Goal: Task Accomplishment & Management: Complete application form

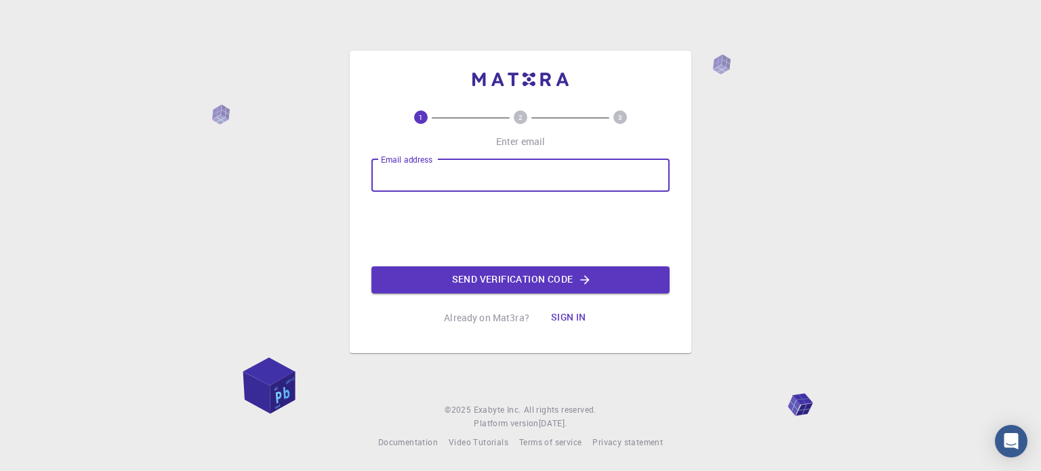
click at [468, 166] on input "Email address" at bounding box center [520, 175] width 298 height 33
type input "amshelke17@gmail.com"
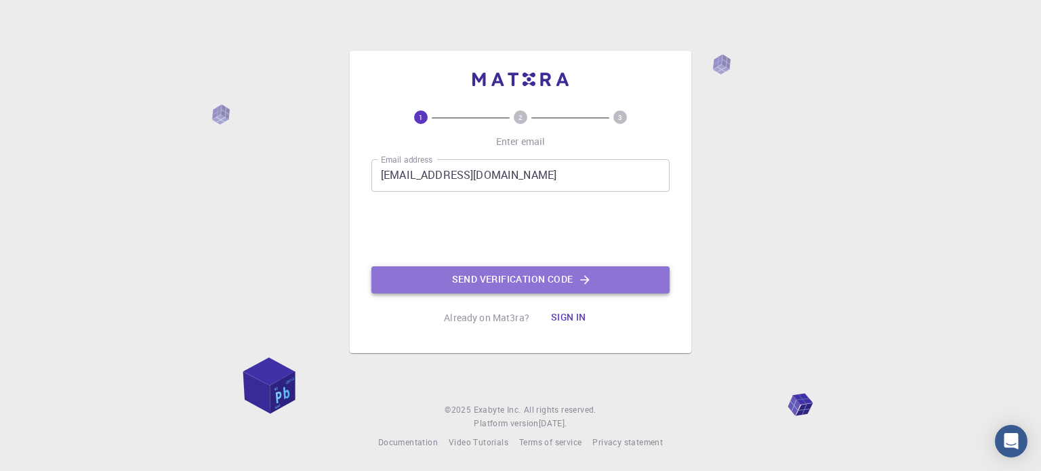
click at [441, 282] on button "Send verification code" at bounding box center [520, 279] width 298 height 27
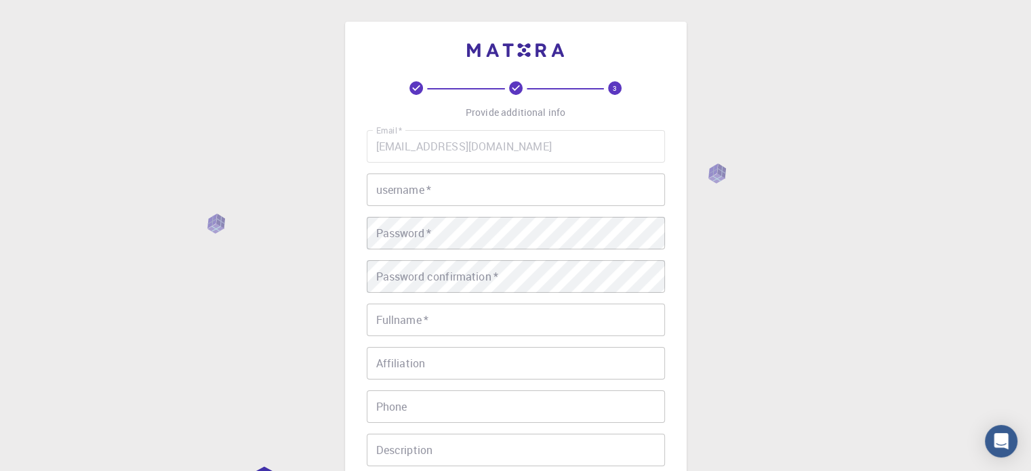
scroll to position [125, 0]
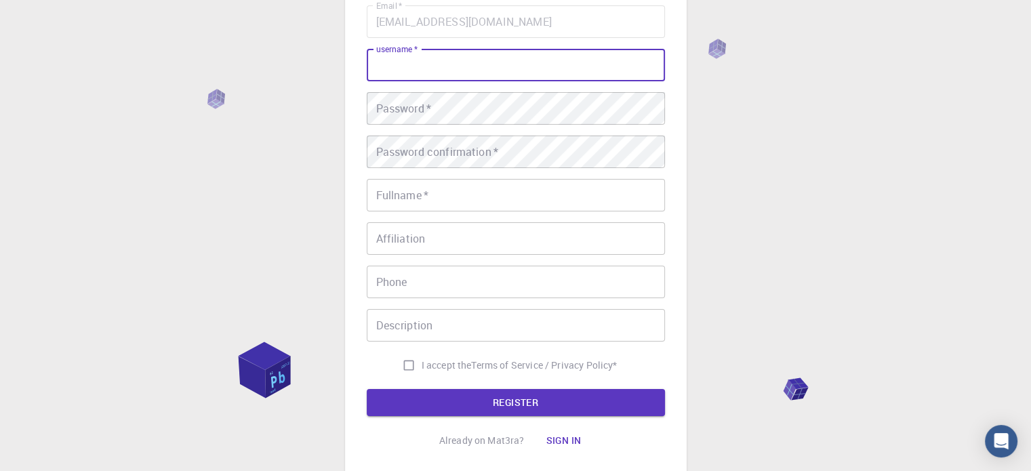
click at [454, 50] on input "username   *" at bounding box center [516, 65] width 298 height 33
type input "amshelke17"
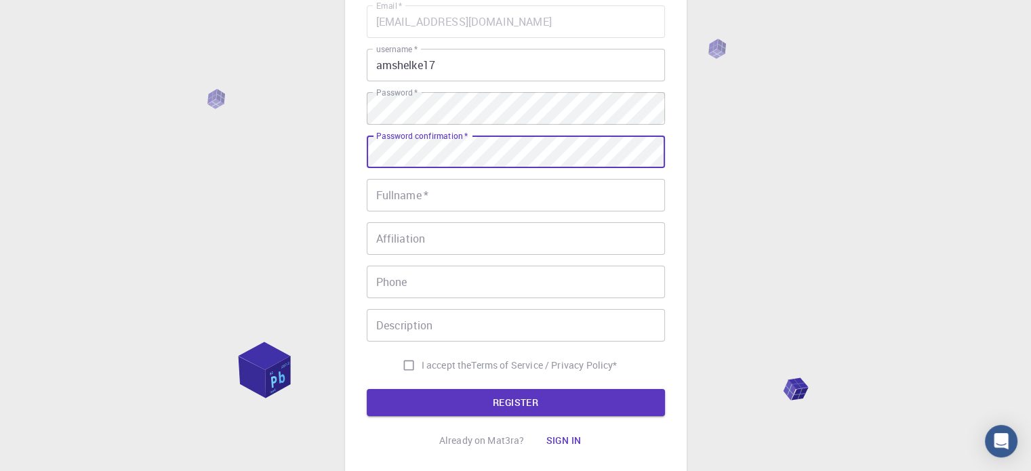
click at [407, 192] on input "Fullname   *" at bounding box center [516, 195] width 298 height 33
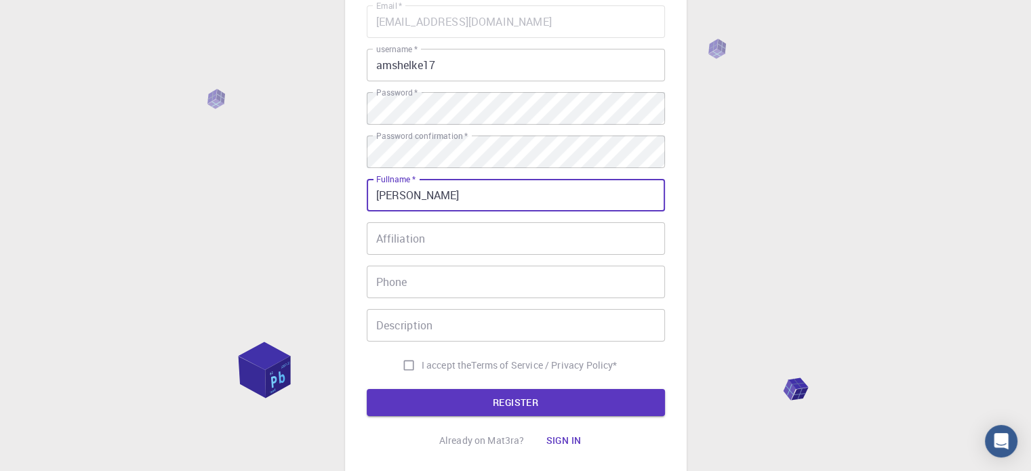
type input "[PERSON_NAME]"
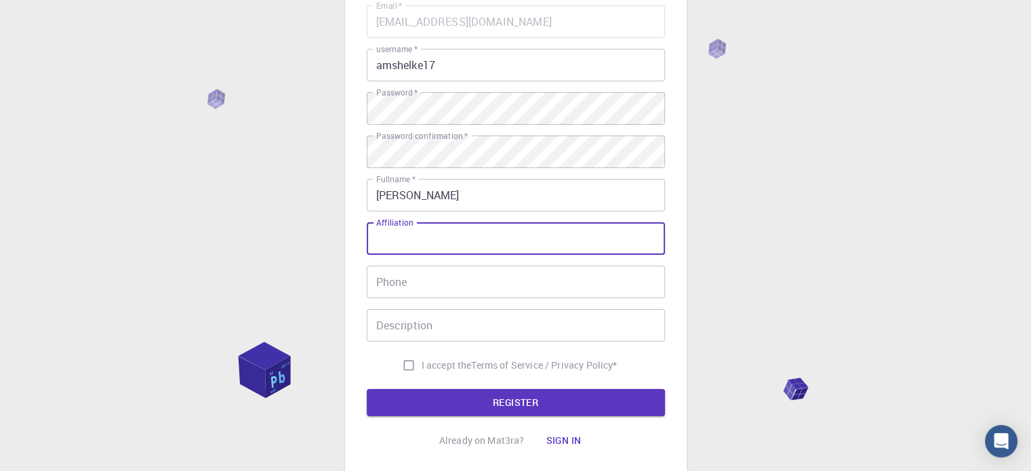
click at [386, 237] on input "Affiliation" at bounding box center [516, 238] width 298 height 33
type input "Mr."
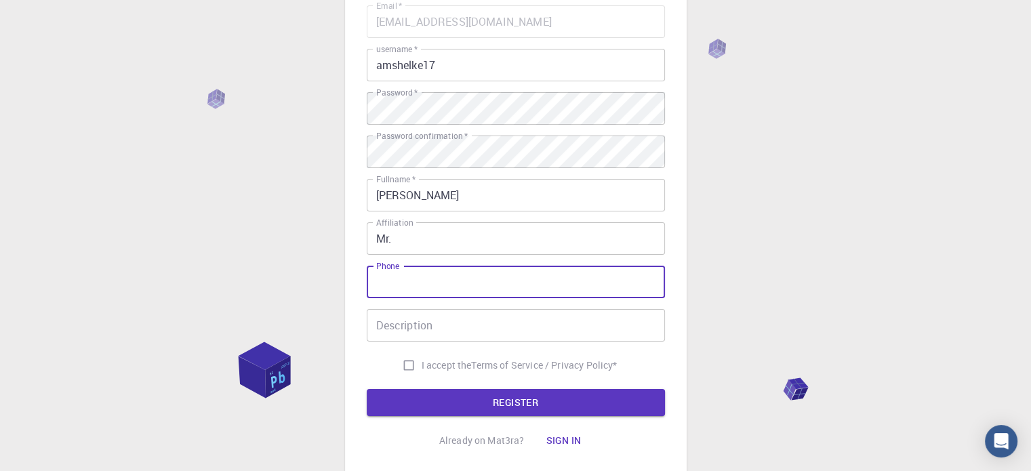
click at [401, 276] on input "Phone" at bounding box center [516, 282] width 298 height 33
type input "9423404234"
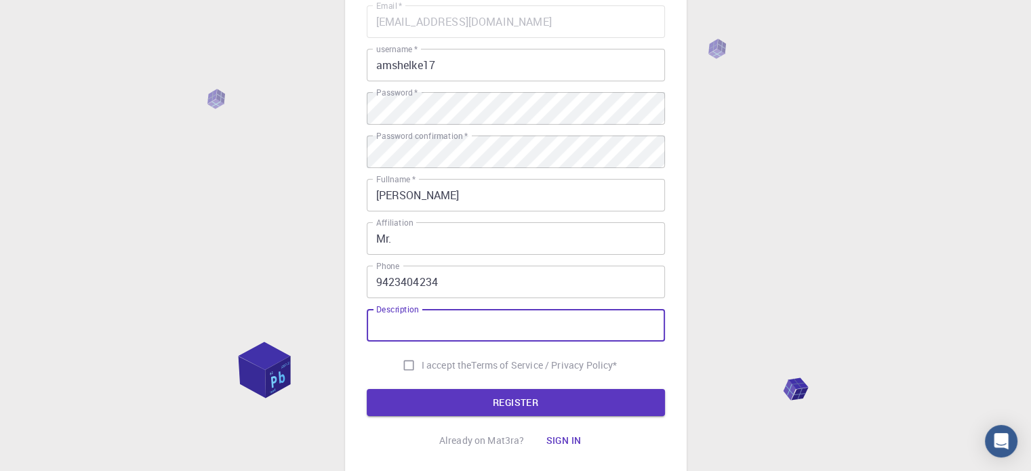
click at [402, 333] on input "Description" at bounding box center [516, 325] width 298 height 33
type input "Student"
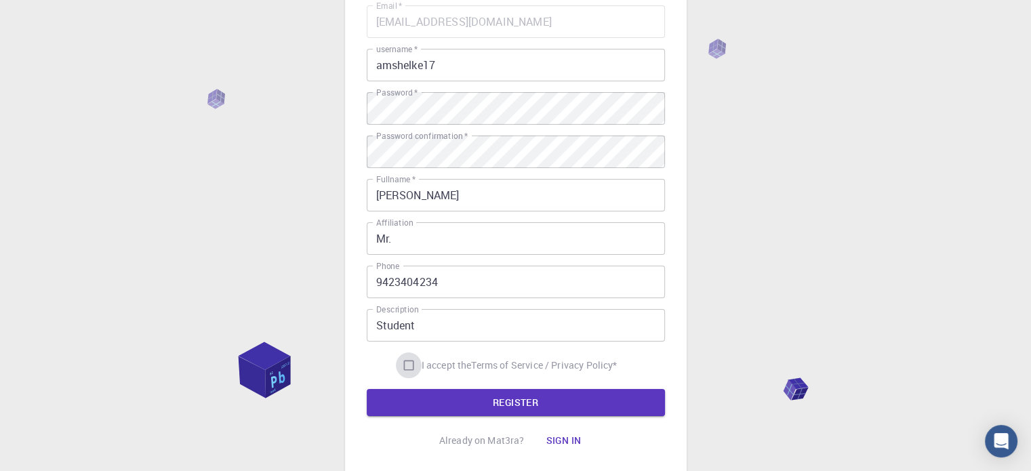
click at [404, 366] on input "I accept the Terms of Service / Privacy Policy *" at bounding box center [409, 365] width 26 height 26
checkbox input "true"
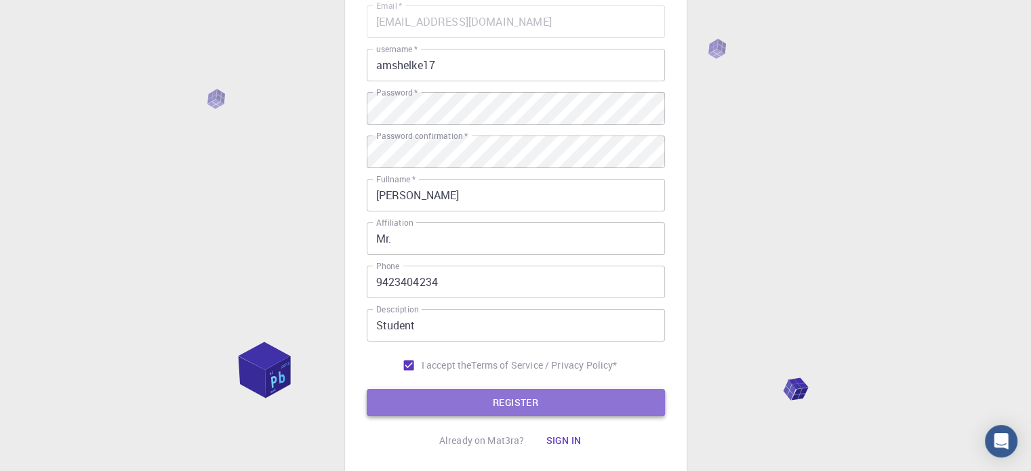
click at [414, 406] on button "REGISTER" at bounding box center [516, 402] width 298 height 27
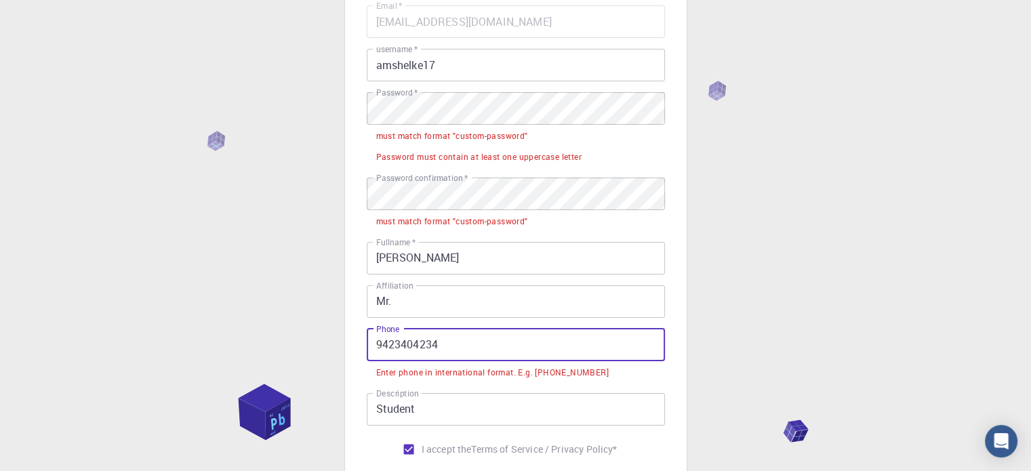
click at [374, 344] on input "9423404234" at bounding box center [516, 345] width 298 height 33
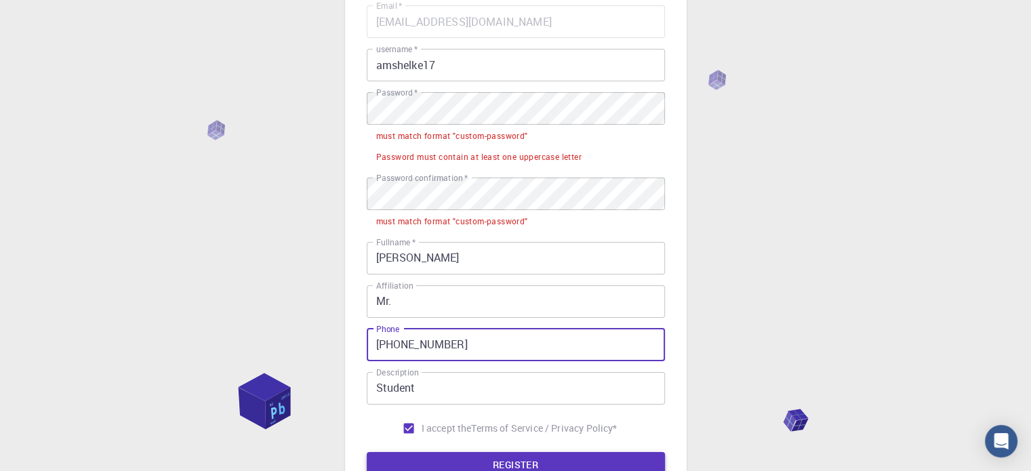
click at [417, 457] on button "REGISTER" at bounding box center [516, 465] width 298 height 27
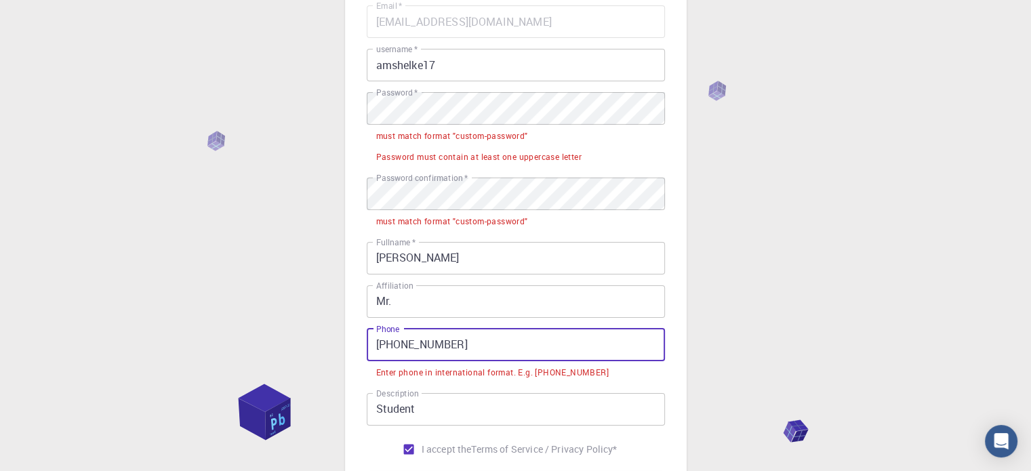
click at [398, 346] on input "+91 9423404234" at bounding box center [516, 345] width 298 height 33
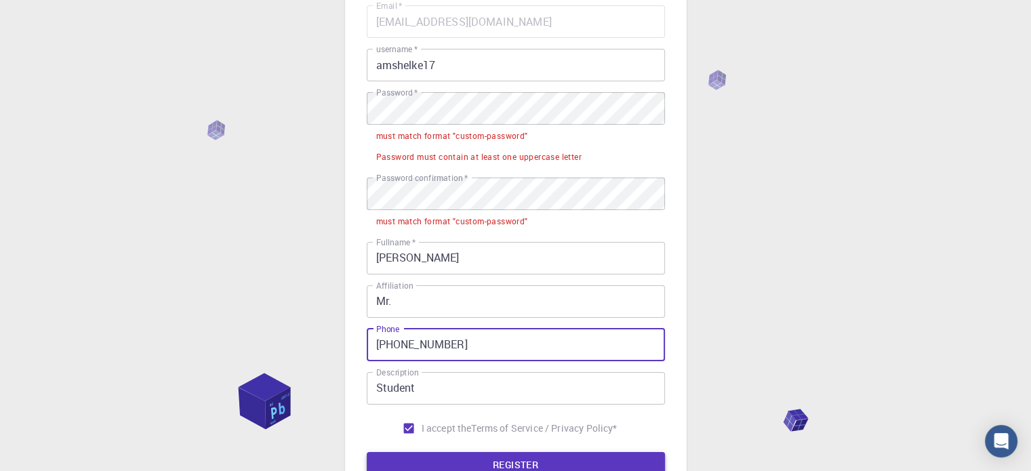
type input "+919423404234"
click at [430, 460] on button "REGISTER" at bounding box center [516, 465] width 298 height 27
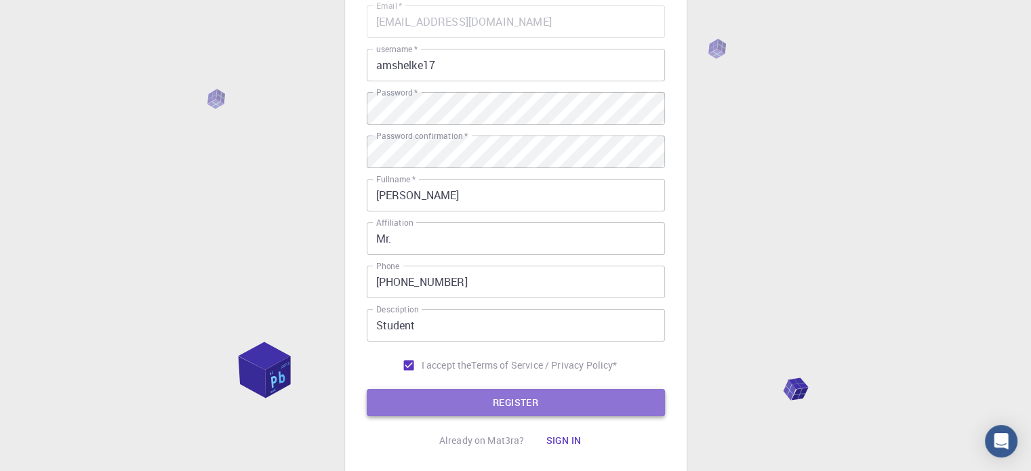
click at [434, 407] on button "REGISTER" at bounding box center [516, 402] width 298 height 27
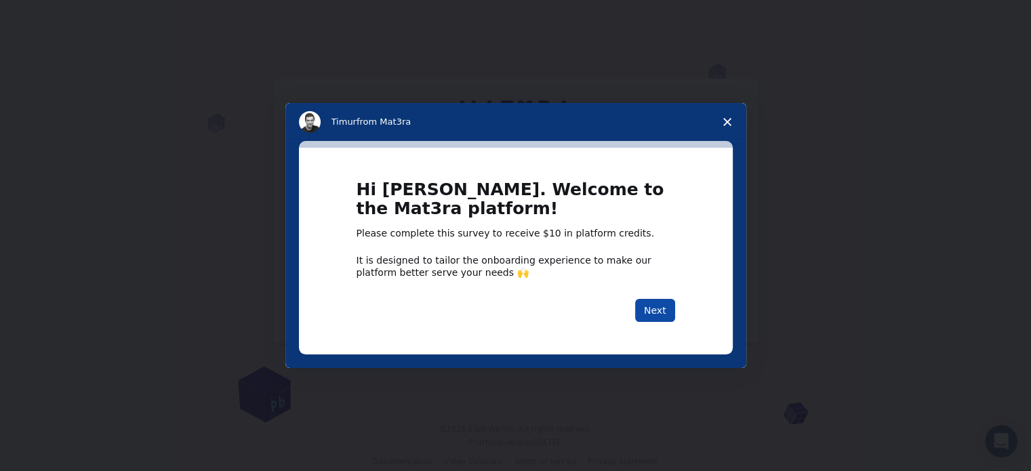
click at [650, 311] on button "Next" at bounding box center [655, 310] width 40 height 23
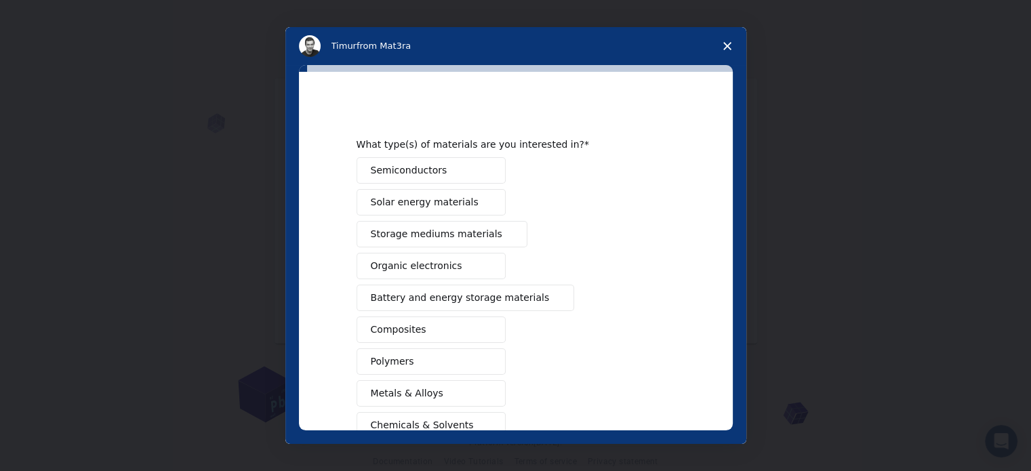
click at [466, 162] on button "Semiconductors" at bounding box center [430, 170] width 149 height 26
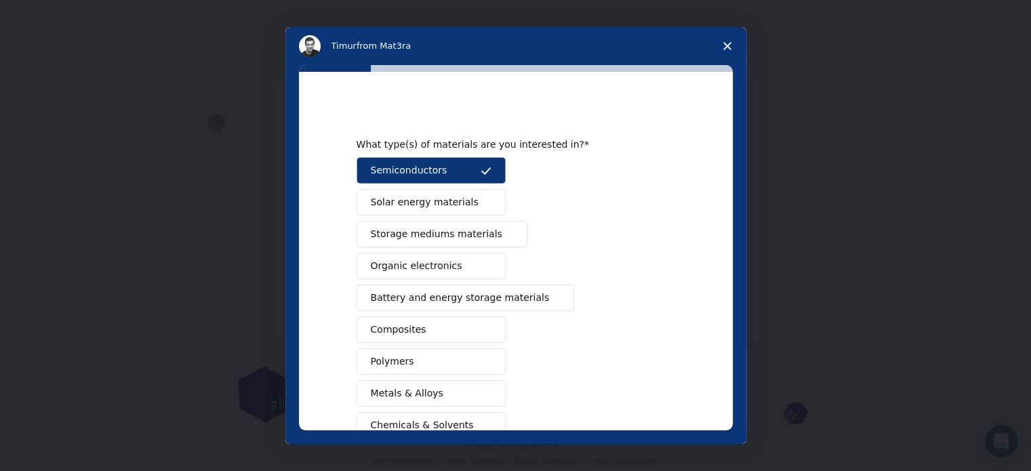
click at [447, 214] on button "Solar energy materials" at bounding box center [430, 202] width 149 height 26
click at [436, 266] on span "Organic electronics" at bounding box center [416, 266] width 91 height 14
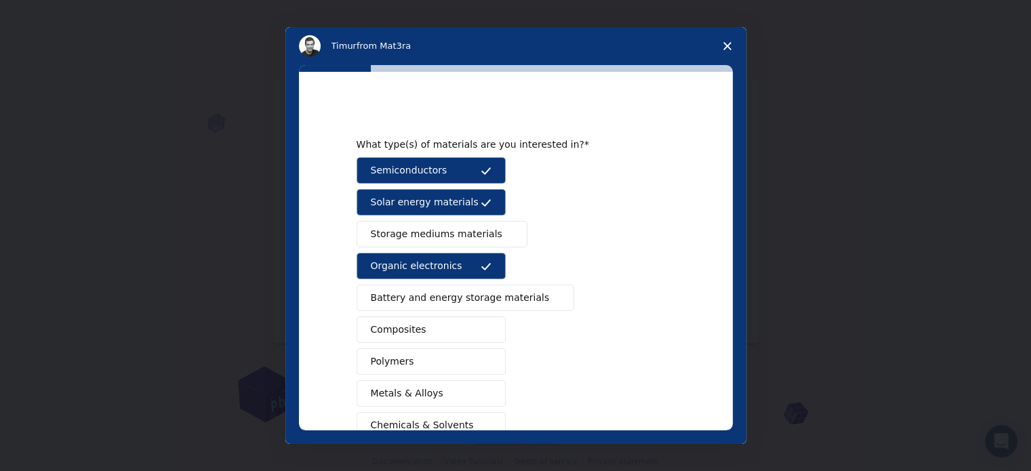
click at [434, 330] on button "Composites" at bounding box center [430, 329] width 149 height 26
drag, startPoint x: 433, startPoint y: 357, endPoint x: 433, endPoint y: 390, distance: 33.2
click at [433, 390] on div "Semiconductors Solar energy materials Storage mediums materials Organic electro…" at bounding box center [515, 345] width 318 height 377
click at [433, 390] on button "Metals & Alloys" at bounding box center [430, 393] width 149 height 26
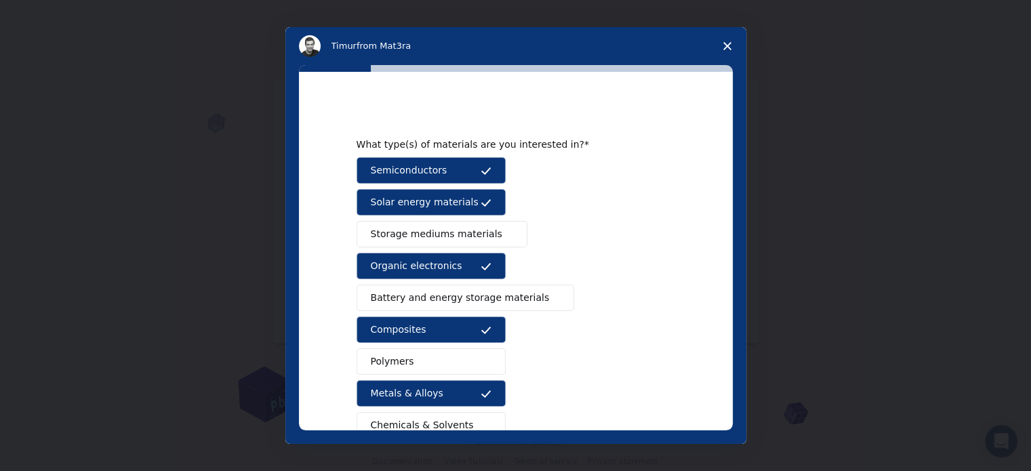
click at [428, 349] on button "Polymers" at bounding box center [430, 361] width 149 height 26
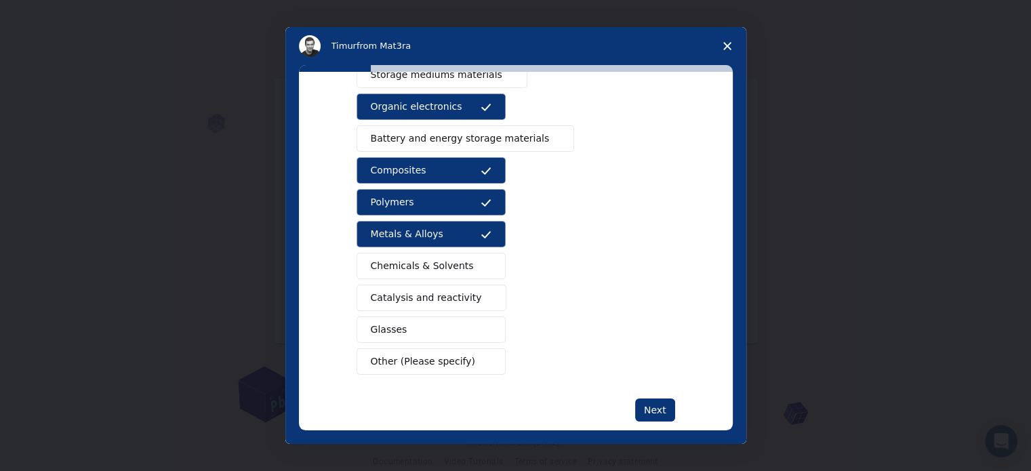
scroll to position [160, 0]
click at [434, 327] on button "Glasses" at bounding box center [430, 329] width 149 height 26
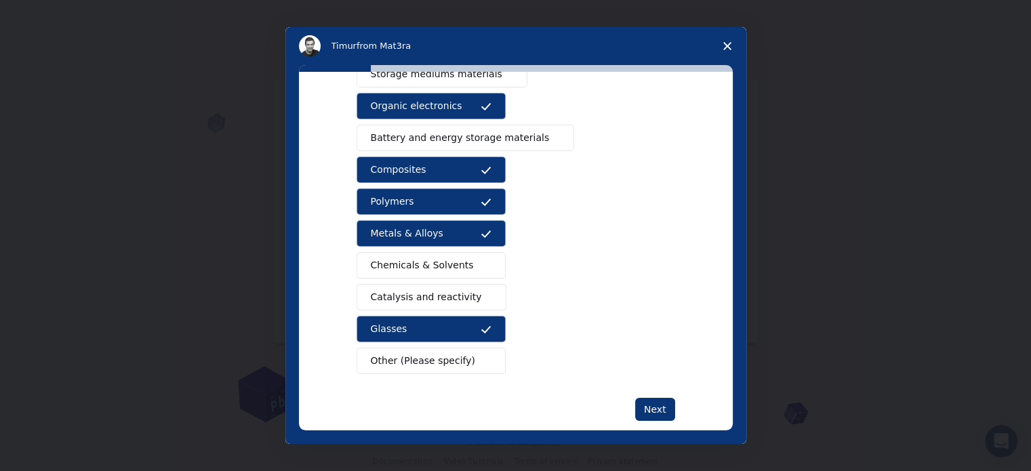
click at [435, 272] on button "Chemicals & Solvents" at bounding box center [430, 265] width 149 height 26
click at [434, 286] on button "Catalysis and reactivity" at bounding box center [431, 297] width 150 height 26
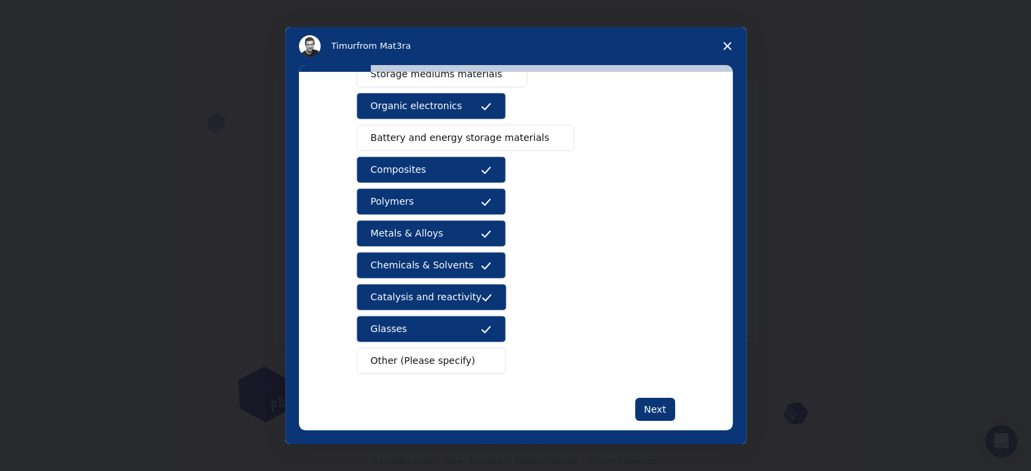
click at [436, 132] on span "Battery and energy storage materials" at bounding box center [460, 138] width 179 height 14
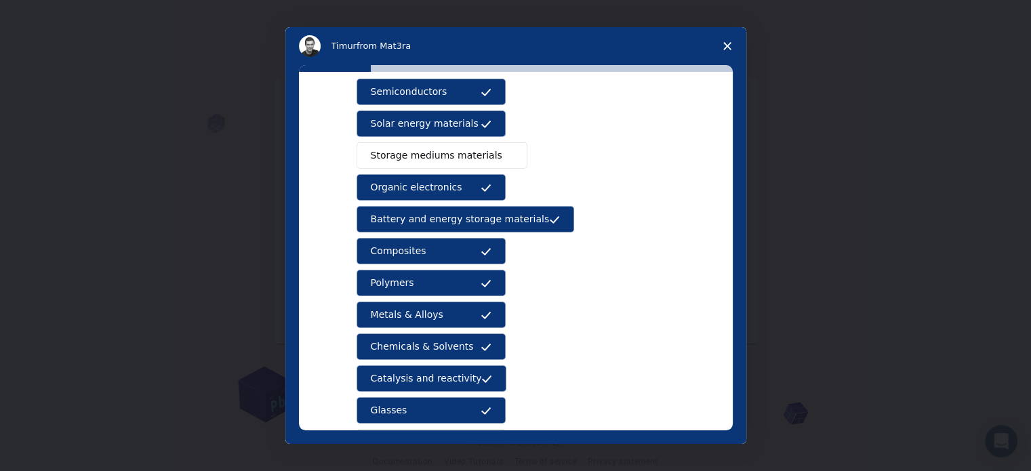
scroll to position [70, 0]
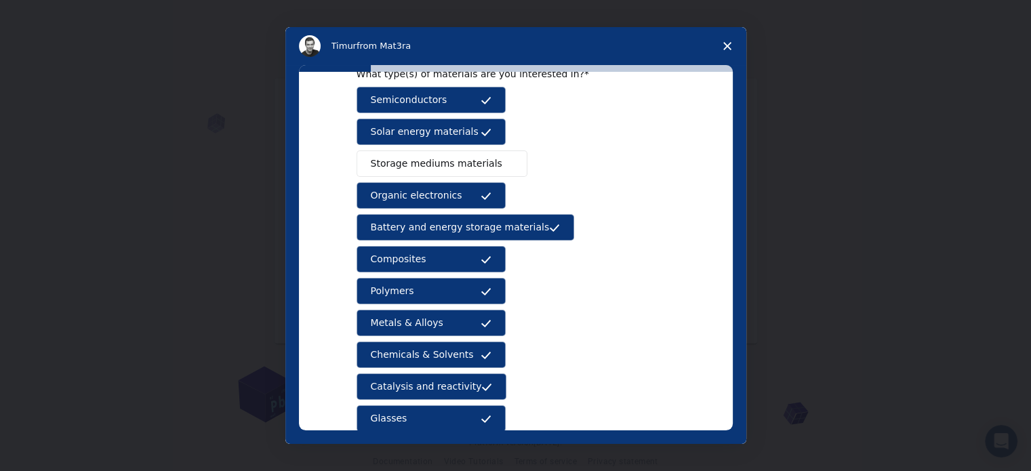
click at [441, 161] on span "Storage mediums materials" at bounding box center [436, 164] width 131 height 14
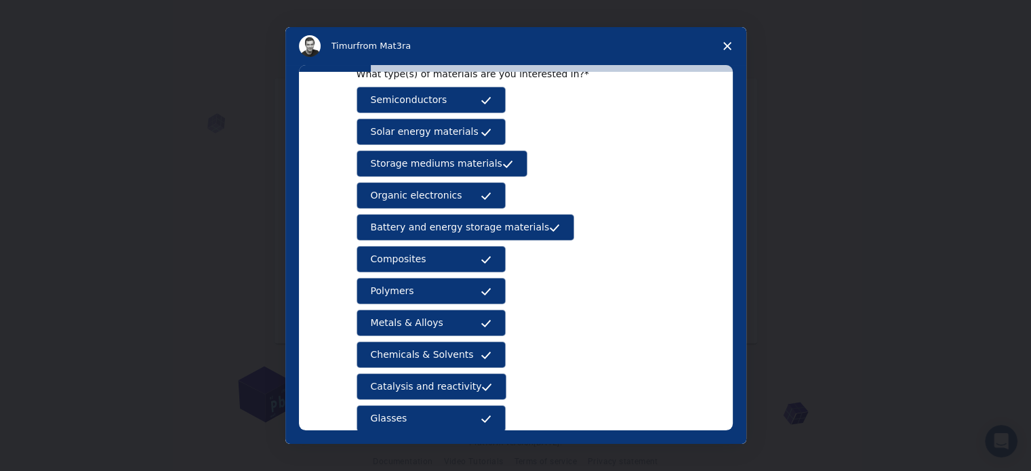
scroll to position [179, 0]
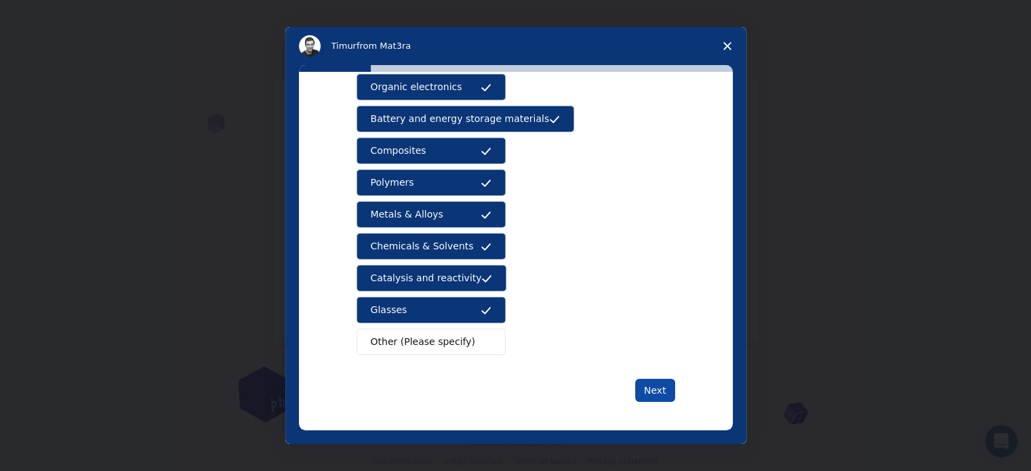
click at [657, 385] on button "Next" at bounding box center [655, 390] width 40 height 23
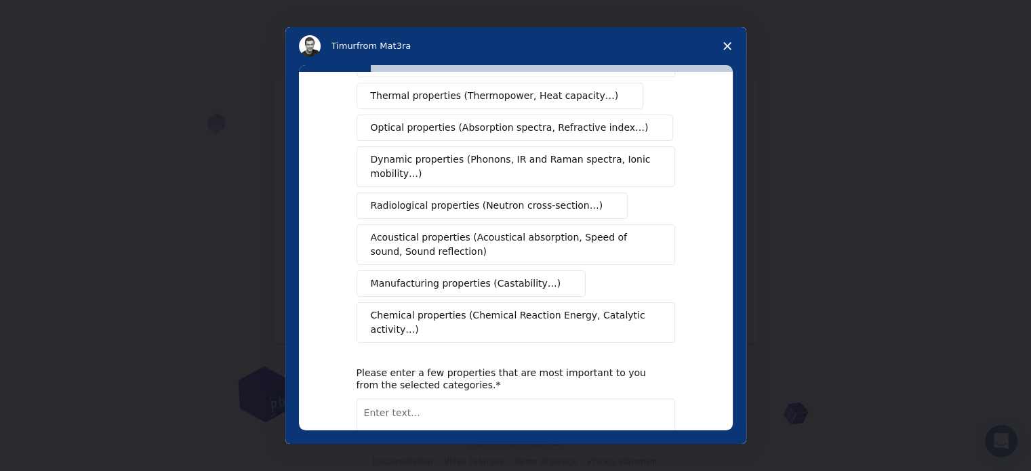
scroll to position [0, 0]
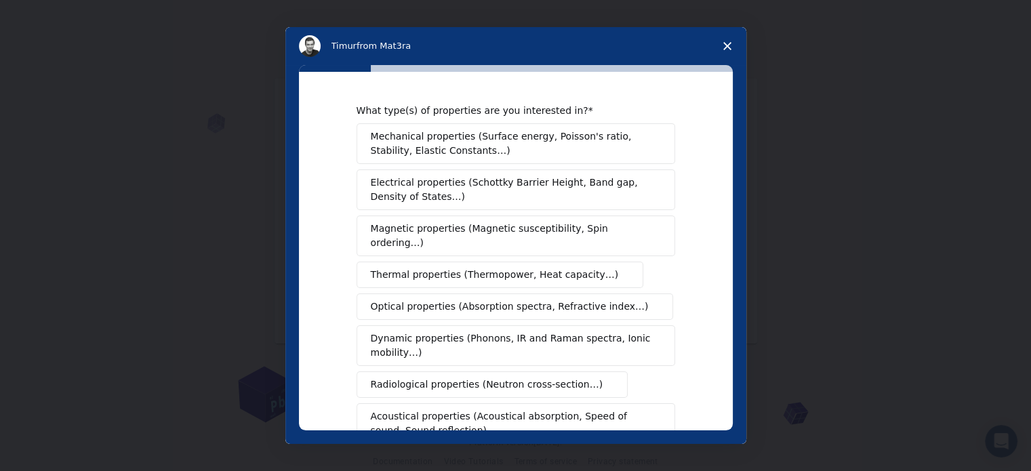
click at [547, 129] on span "Mechanical properties (Surface energy, Poisson's ratio, Stability, Elastic Cons…" at bounding box center [512, 143] width 283 height 28
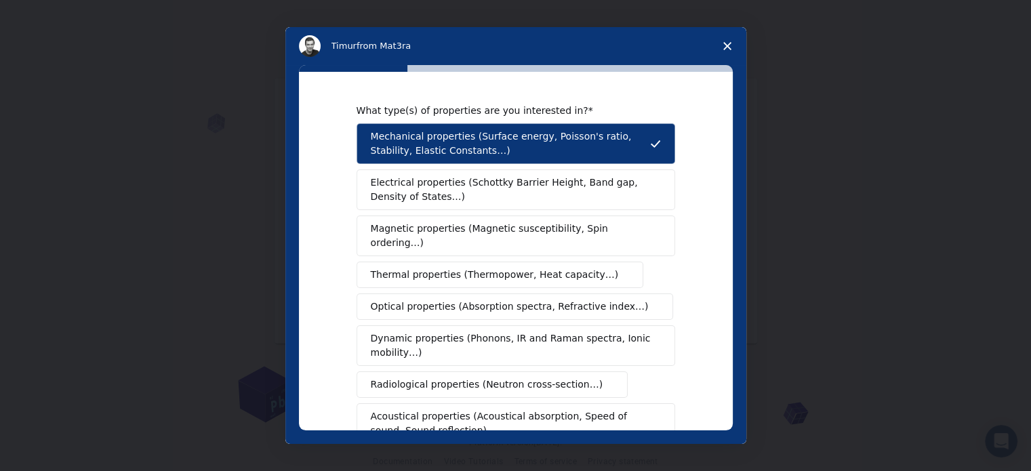
click at [474, 203] on button "Electrical properties (Schottky Barrier Height, Band gap, Density of States…)" at bounding box center [515, 189] width 318 height 41
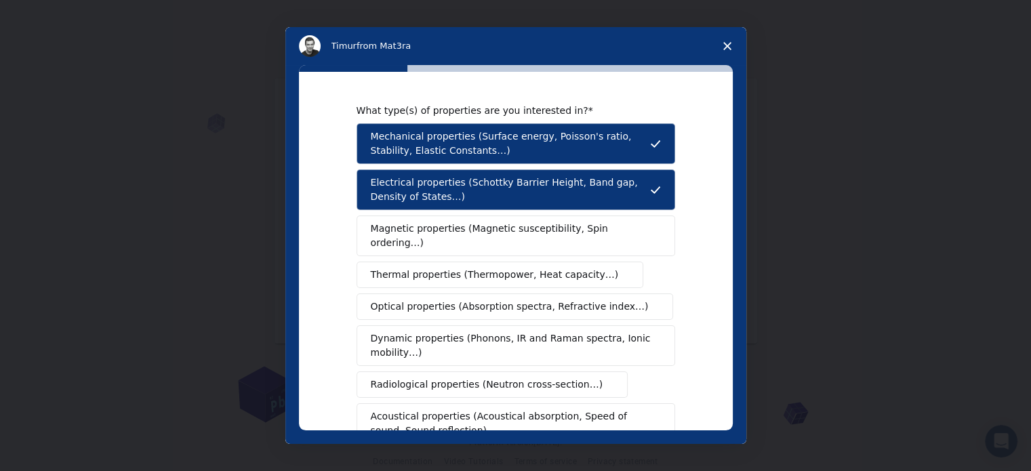
click at [455, 236] on button "Magnetic properties (Magnetic susceptibility, Spin ordering…)" at bounding box center [515, 235] width 318 height 41
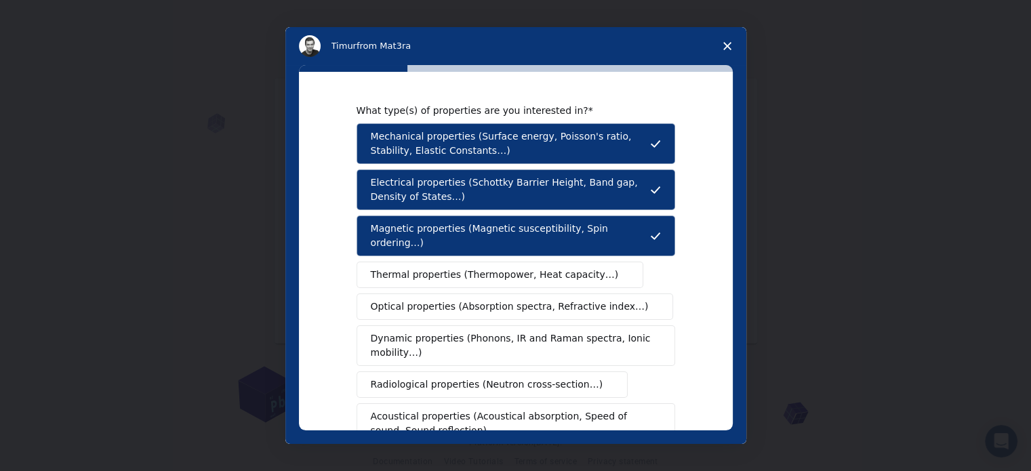
click at [448, 262] on button "Thermal properties (Thermopower, Heat capacity…)" at bounding box center [499, 275] width 287 height 26
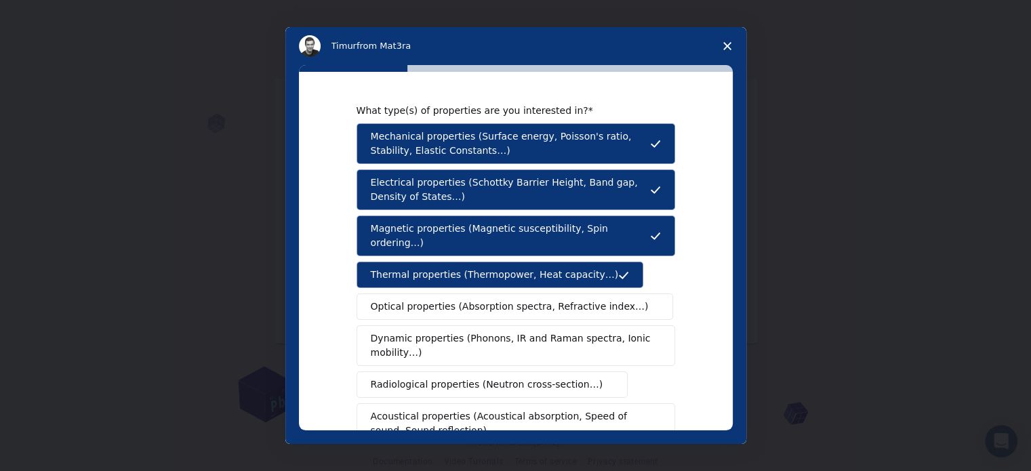
click at [438, 299] on span "Optical properties (Absorption spectra, Refractive index…)" at bounding box center [510, 306] width 278 height 14
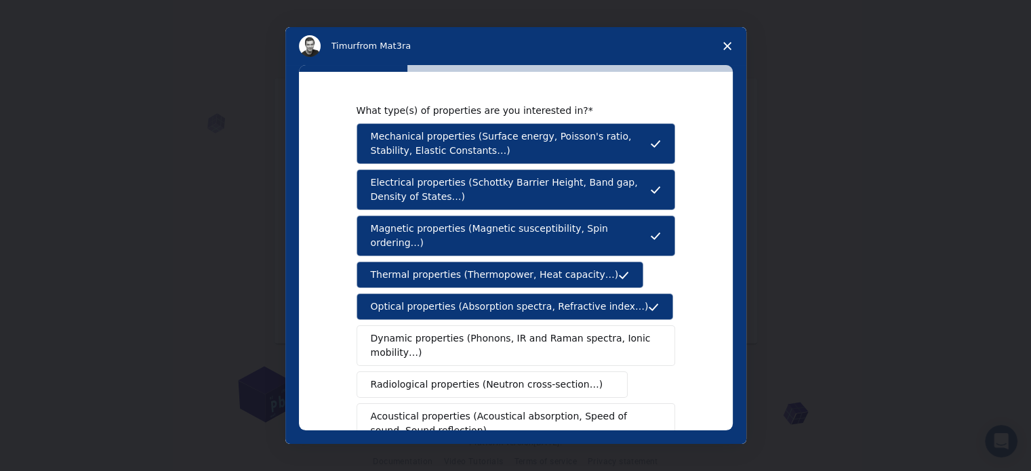
click at [430, 331] on span "Dynamic properties (Phonons, IR and Raman spectra, Ionic mobility…)" at bounding box center [511, 345] width 281 height 28
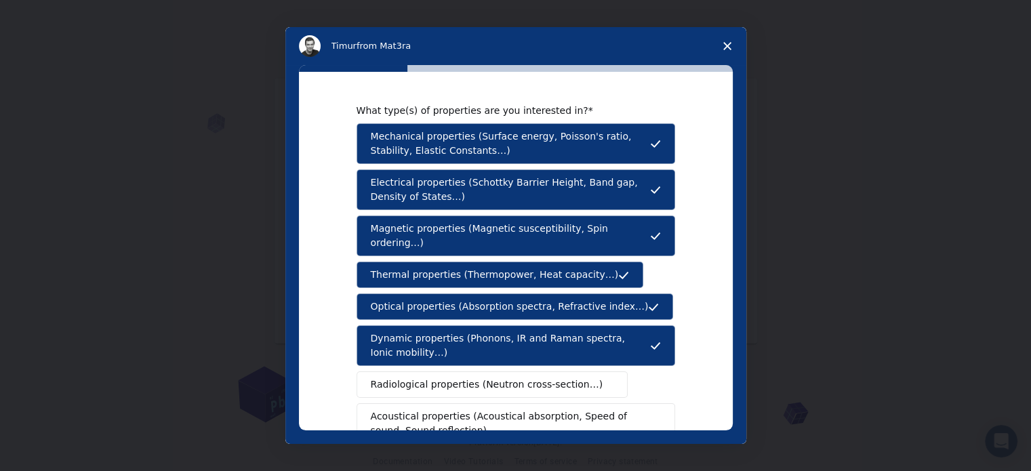
drag, startPoint x: 413, startPoint y: 367, endPoint x: 396, endPoint y: 423, distance: 59.2
click at [396, 423] on div "Mechanical properties (Surface energy, Poisson's ratio, Stability, Elastic Cons…" at bounding box center [515, 322] width 318 height 398
click at [396, 423] on button "Acoustical properties (Acoustical absorption, Speed of sound, Sound reflection)" at bounding box center [515, 423] width 318 height 41
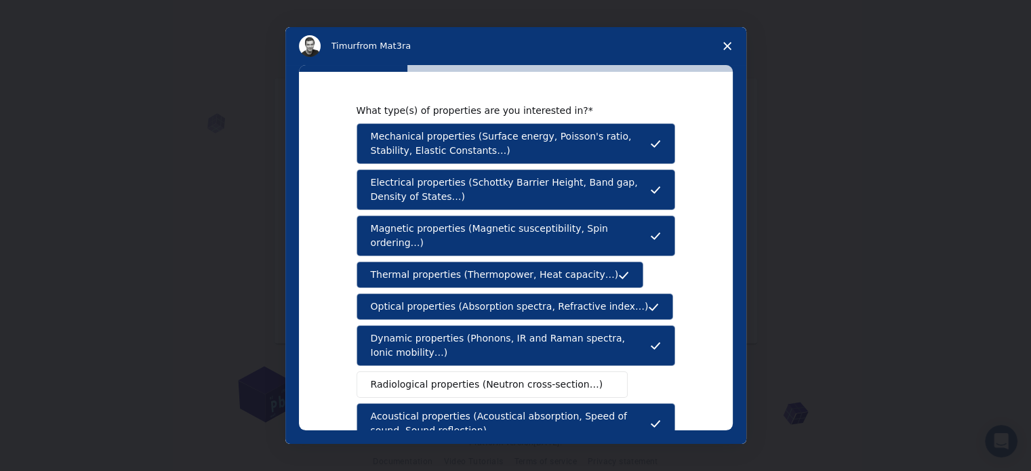
click at [409, 380] on button "Radiological properties (Neutron cross-section…)" at bounding box center [492, 384] width 272 height 26
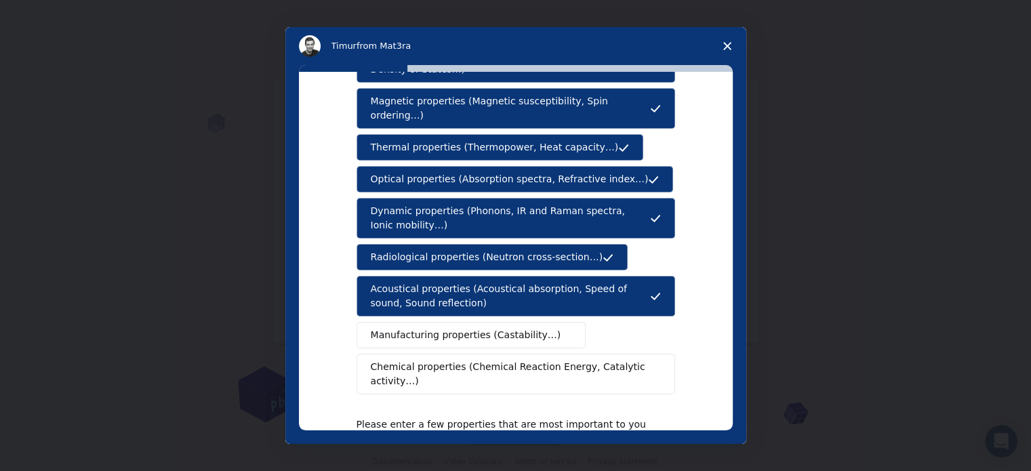
scroll to position [161, 0]
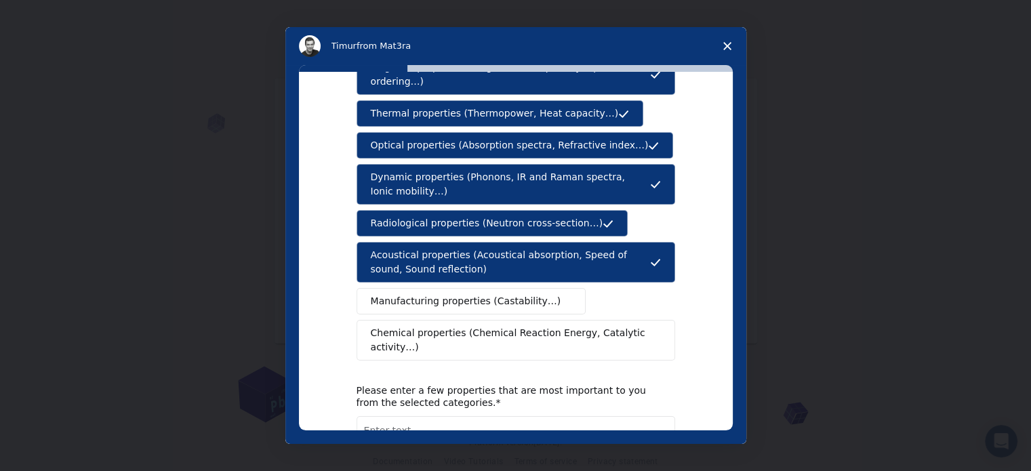
click at [436, 299] on div "Mechanical properties (Surface energy, Poisson's ratio, Stability, Elastic Cons…" at bounding box center [515, 161] width 318 height 398
click at [438, 293] on button "Manufacturing properties (Castability…)" at bounding box center [471, 301] width 230 height 26
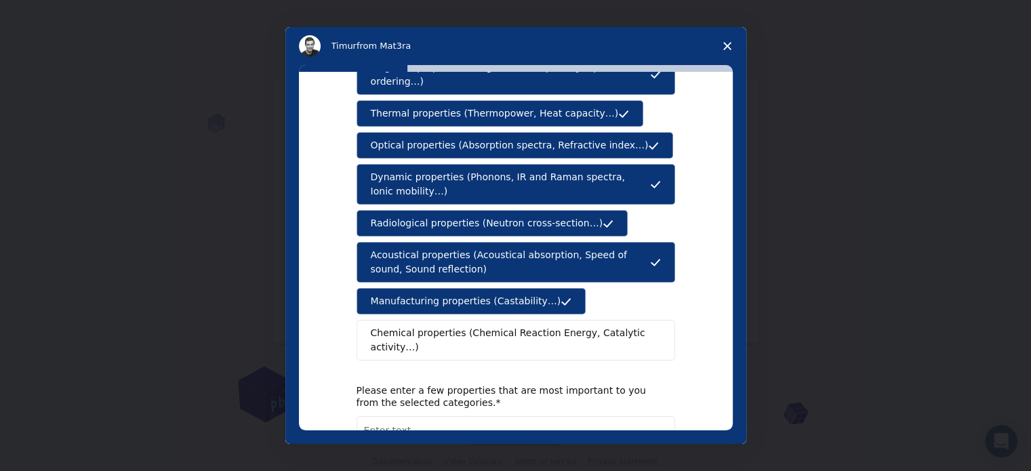
click at [435, 326] on span "Chemical properties (Chemical Reaction Energy, Catalytic activity…)" at bounding box center [511, 340] width 281 height 28
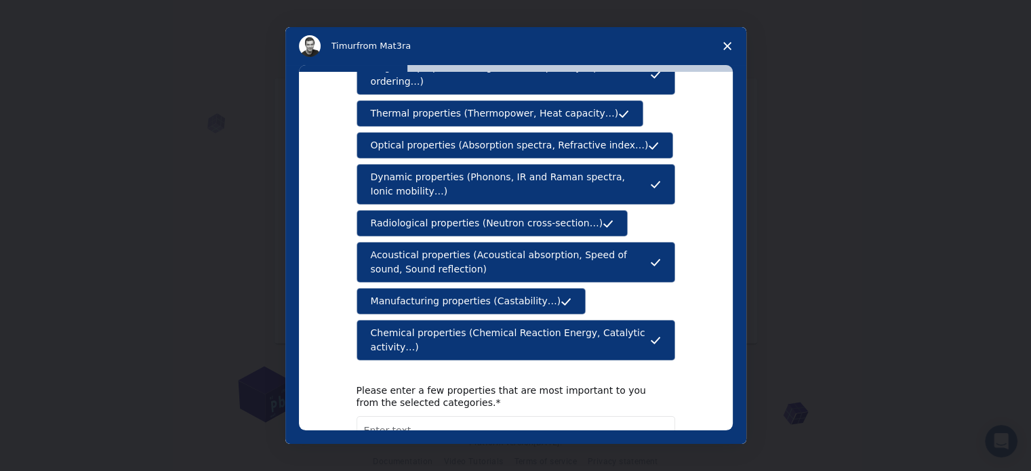
scroll to position [249, 0]
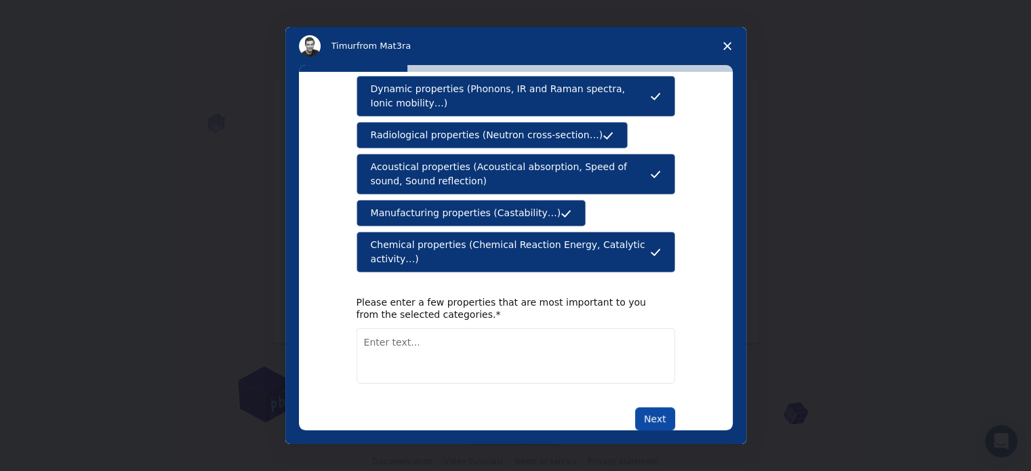
click at [657, 407] on button "Next" at bounding box center [655, 418] width 40 height 23
click at [529, 330] on textarea "Enter text..." at bounding box center [515, 356] width 318 height 56
type textarea "Manufacturing, thermal and mechanical properties"
click at [653, 407] on button "Next" at bounding box center [655, 418] width 40 height 23
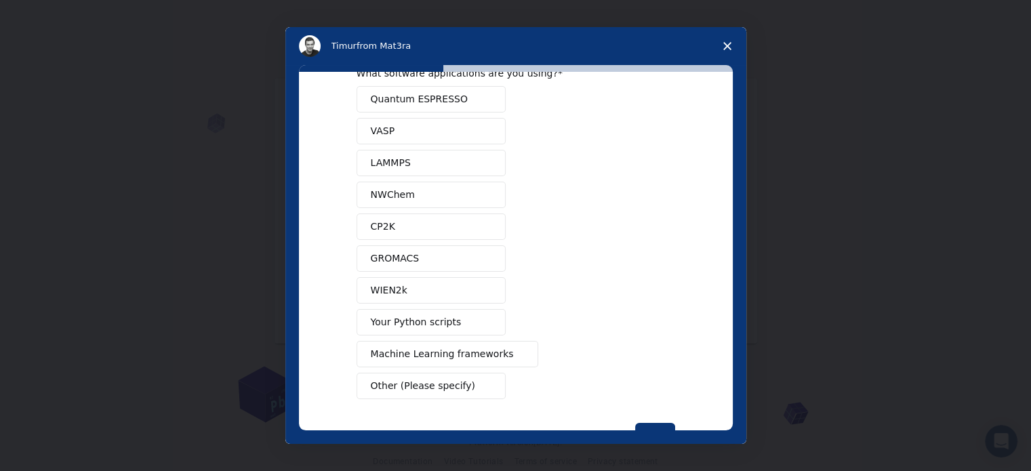
scroll to position [45, 0]
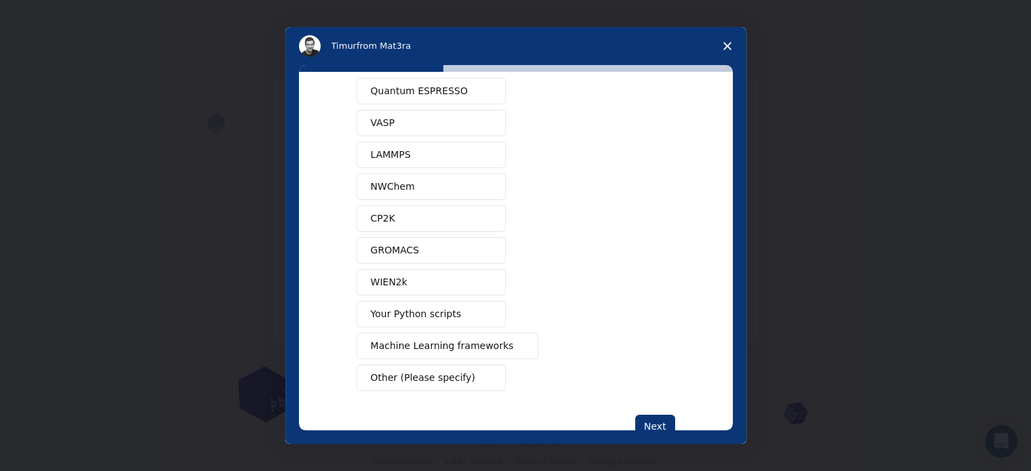
click at [408, 365] on button "Other (Please specify)" at bounding box center [430, 378] width 149 height 26
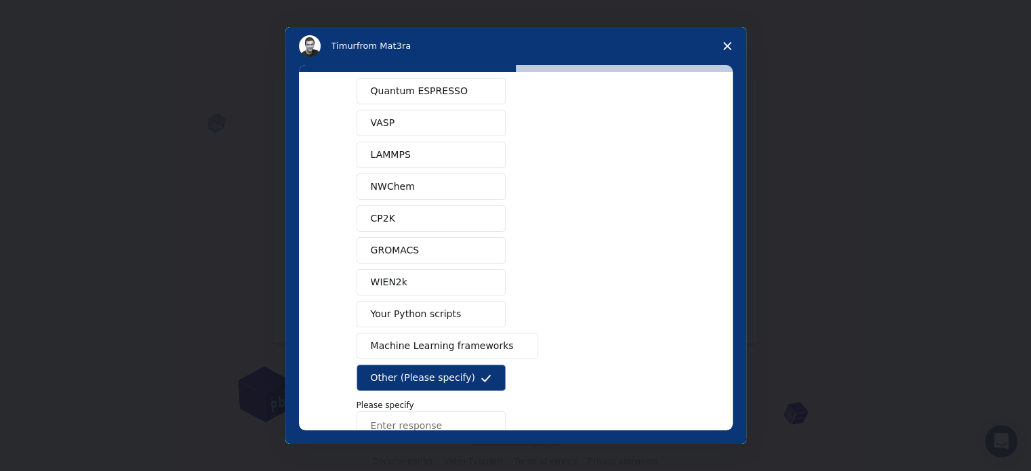
click at [414, 423] on input "Enter response" at bounding box center [430, 424] width 149 height 27
type input "none"
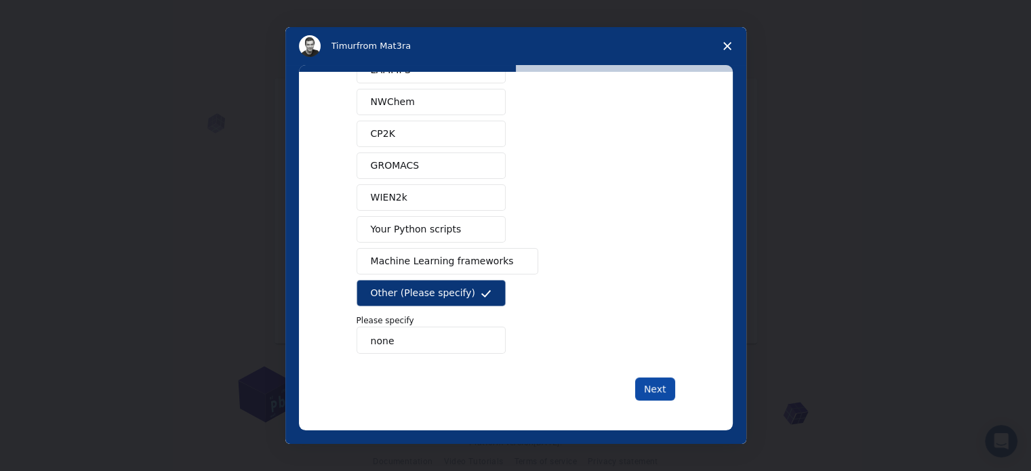
click at [648, 382] on button "Next" at bounding box center [655, 388] width 40 height 23
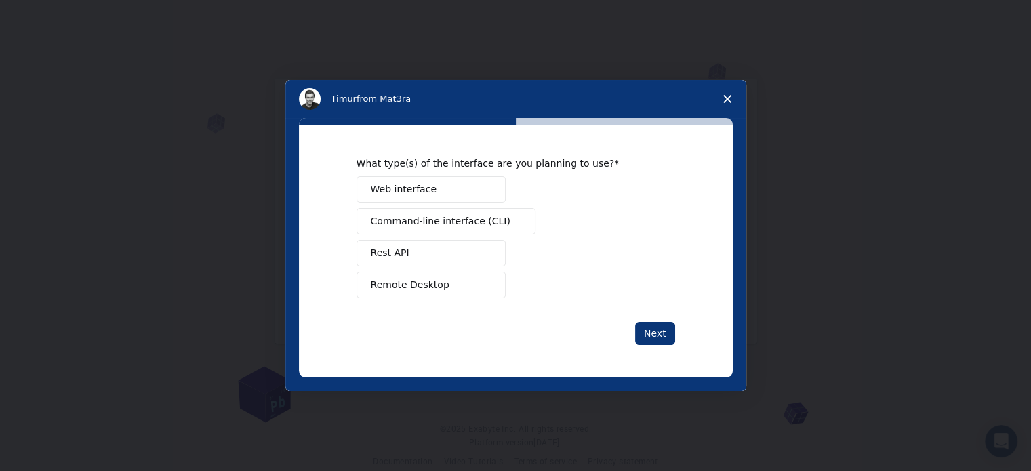
scroll to position [0, 0]
click at [450, 202] on button "Web interface" at bounding box center [430, 189] width 149 height 26
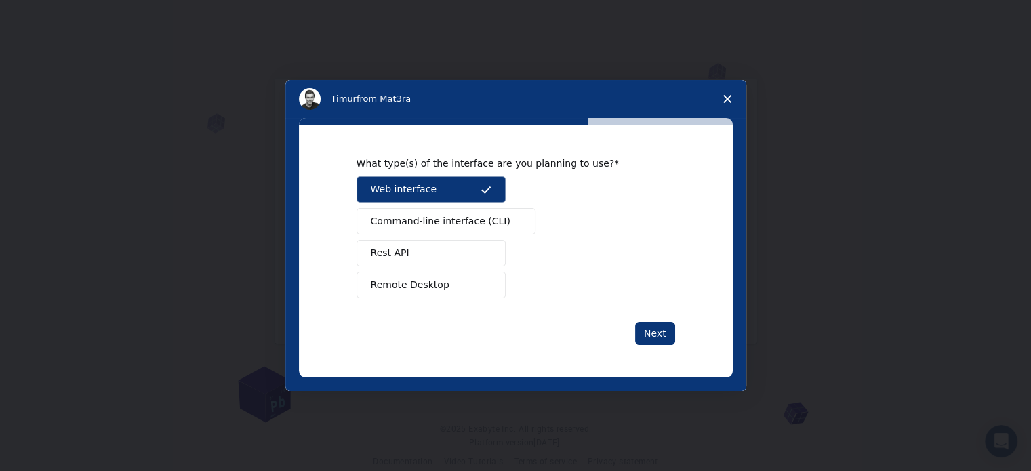
click at [447, 217] on span "Command-line interface (CLI)" at bounding box center [441, 221] width 140 height 14
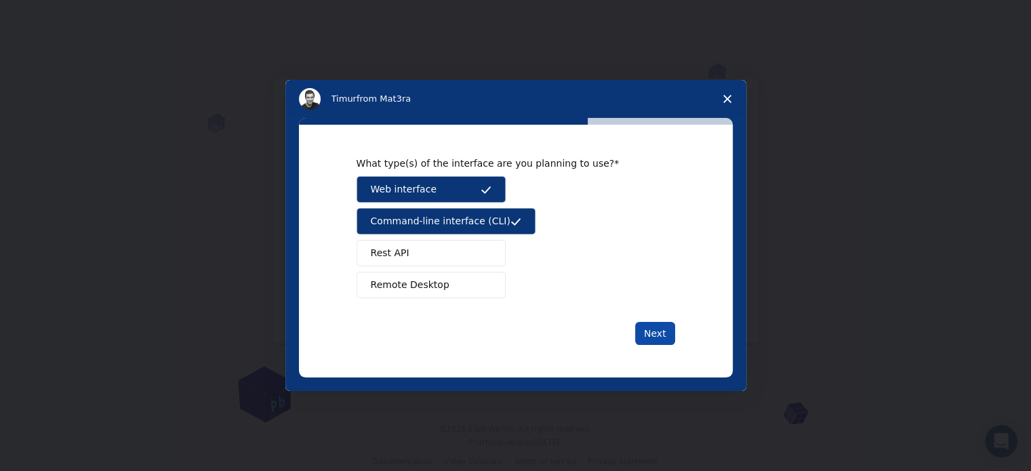
click at [649, 335] on button "Next" at bounding box center [655, 333] width 40 height 23
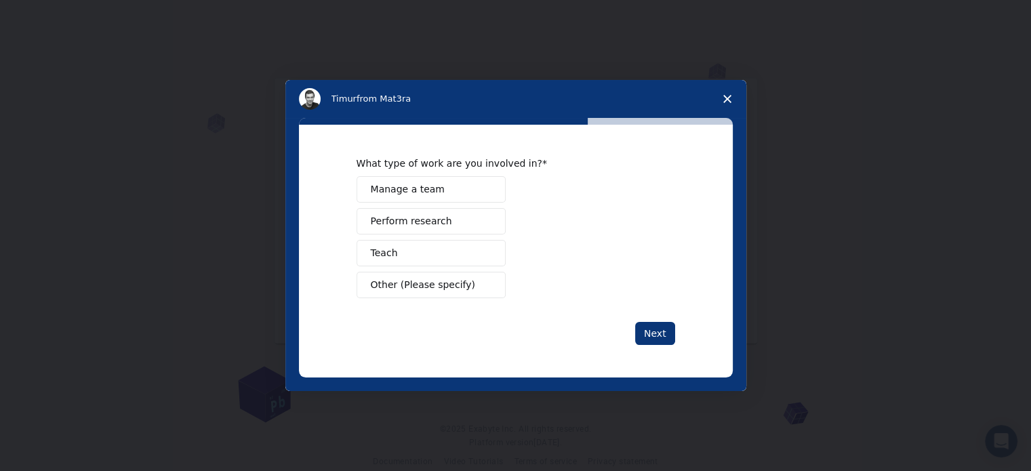
click at [449, 189] on button "Manage a team" at bounding box center [430, 189] width 149 height 26
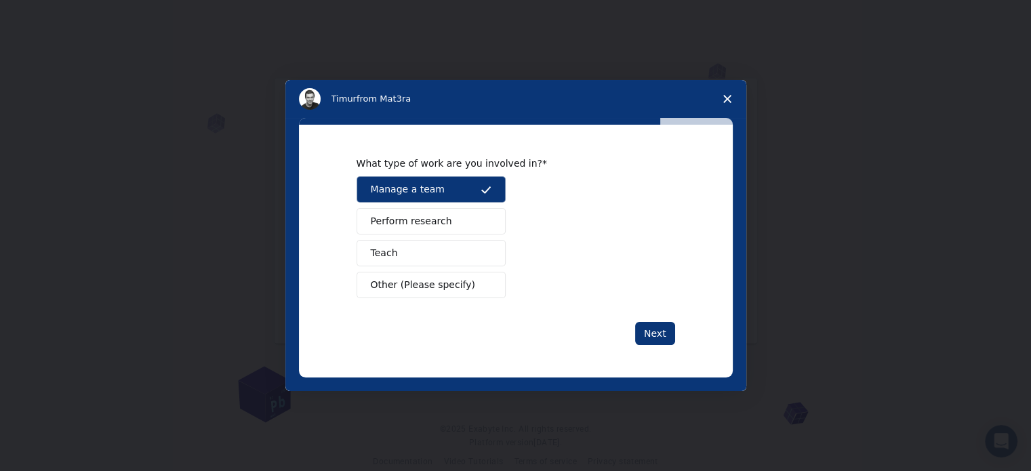
click at [439, 224] on span "Perform research" at bounding box center [411, 221] width 81 height 14
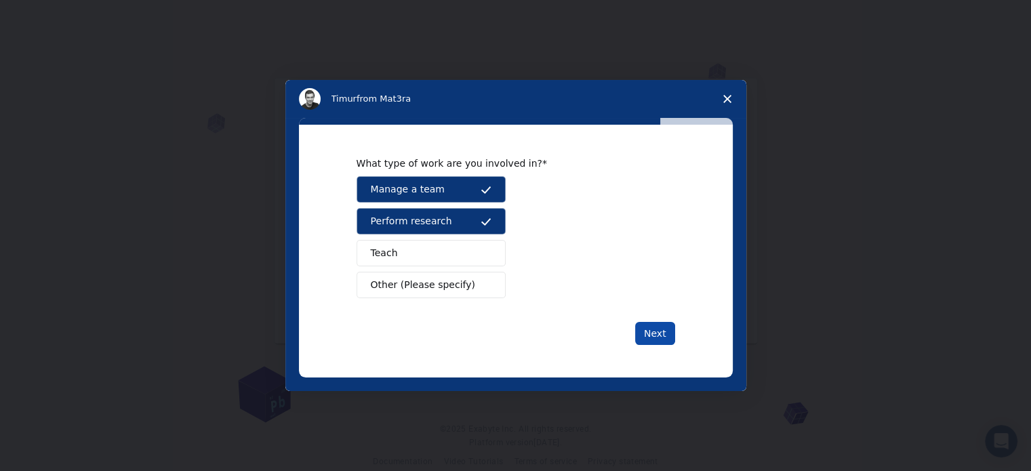
click at [663, 335] on button "Next" at bounding box center [655, 333] width 40 height 23
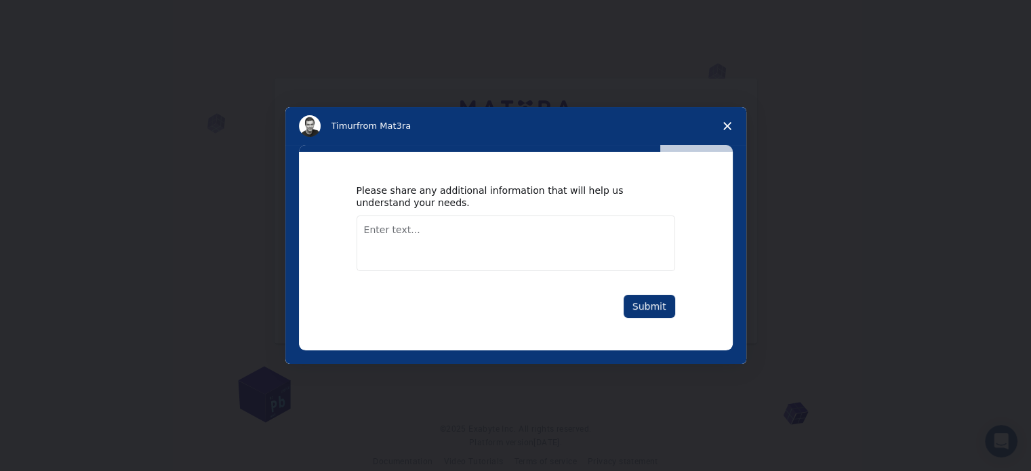
click at [558, 230] on textarea "Enter text..." at bounding box center [515, 243] width 318 height 56
click at [436, 228] on textarea "I need to analyse nd silulate the materials for aerospace applications" at bounding box center [515, 243] width 318 height 56
click at [461, 231] on textarea "I need to analyse and silulate the materials for aerospace applications" at bounding box center [515, 243] width 318 height 56
type textarea "I need to analyse and simulate the materials for aerospace applications"
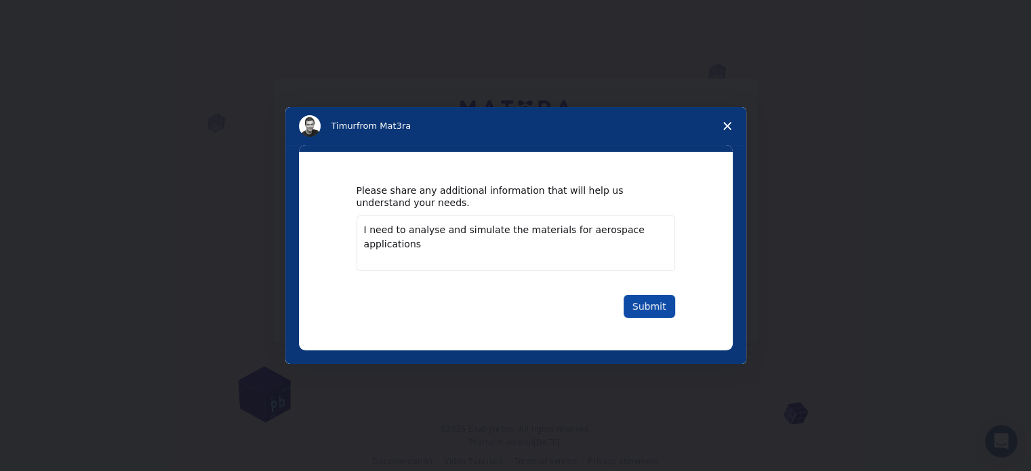
click at [648, 303] on button "Submit" at bounding box center [648, 306] width 51 height 23
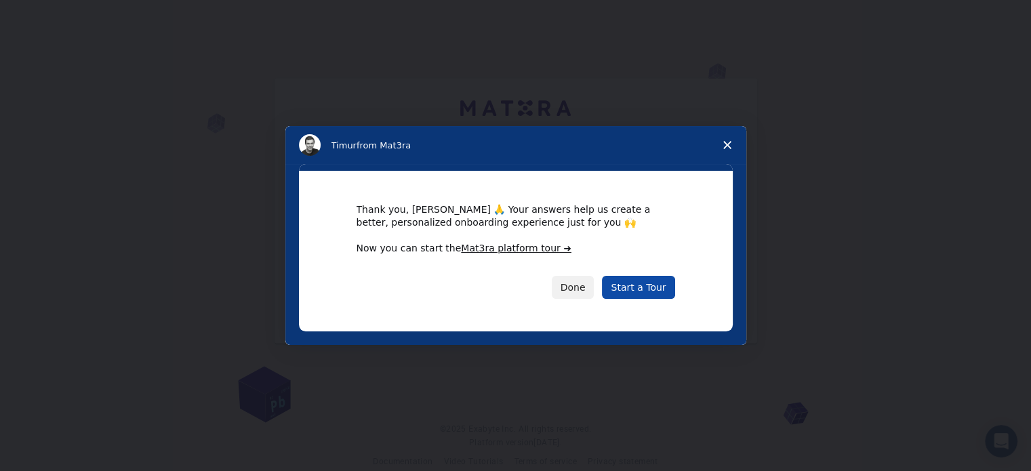
click at [642, 283] on link "Start a Tour" at bounding box center [638, 287] width 73 height 23
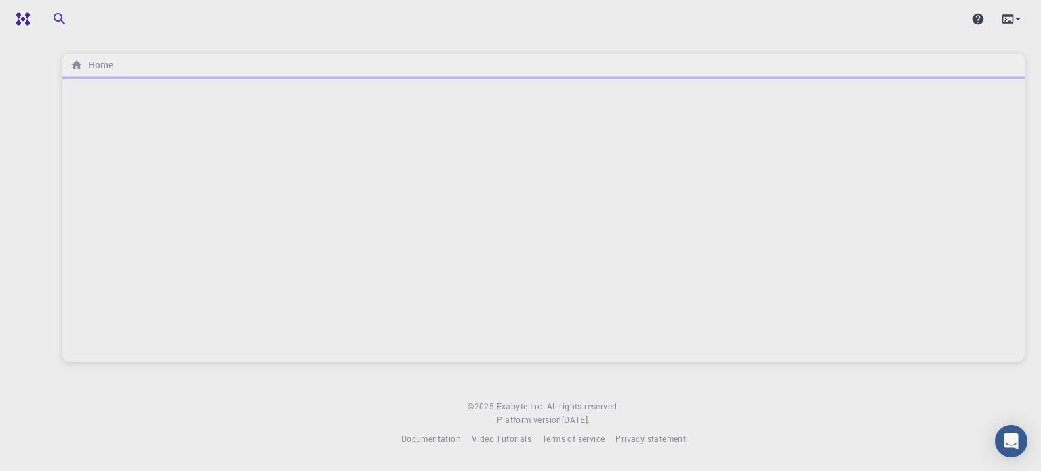
click at [596, 291] on div at bounding box center [543, 219] width 962 height 285
click at [1008, 20] on icon at bounding box center [1008, 19] width 14 height 14
click at [804, 207] on div at bounding box center [520, 235] width 1041 height 471
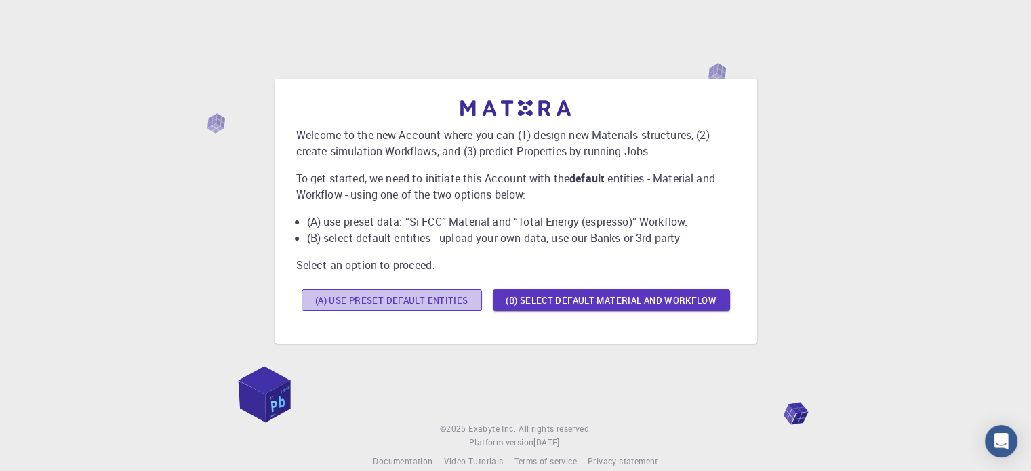
click at [430, 295] on button "(A) Use preset default entities" at bounding box center [392, 300] width 180 height 22
